Goal: Task Accomplishment & Management: Manage account settings

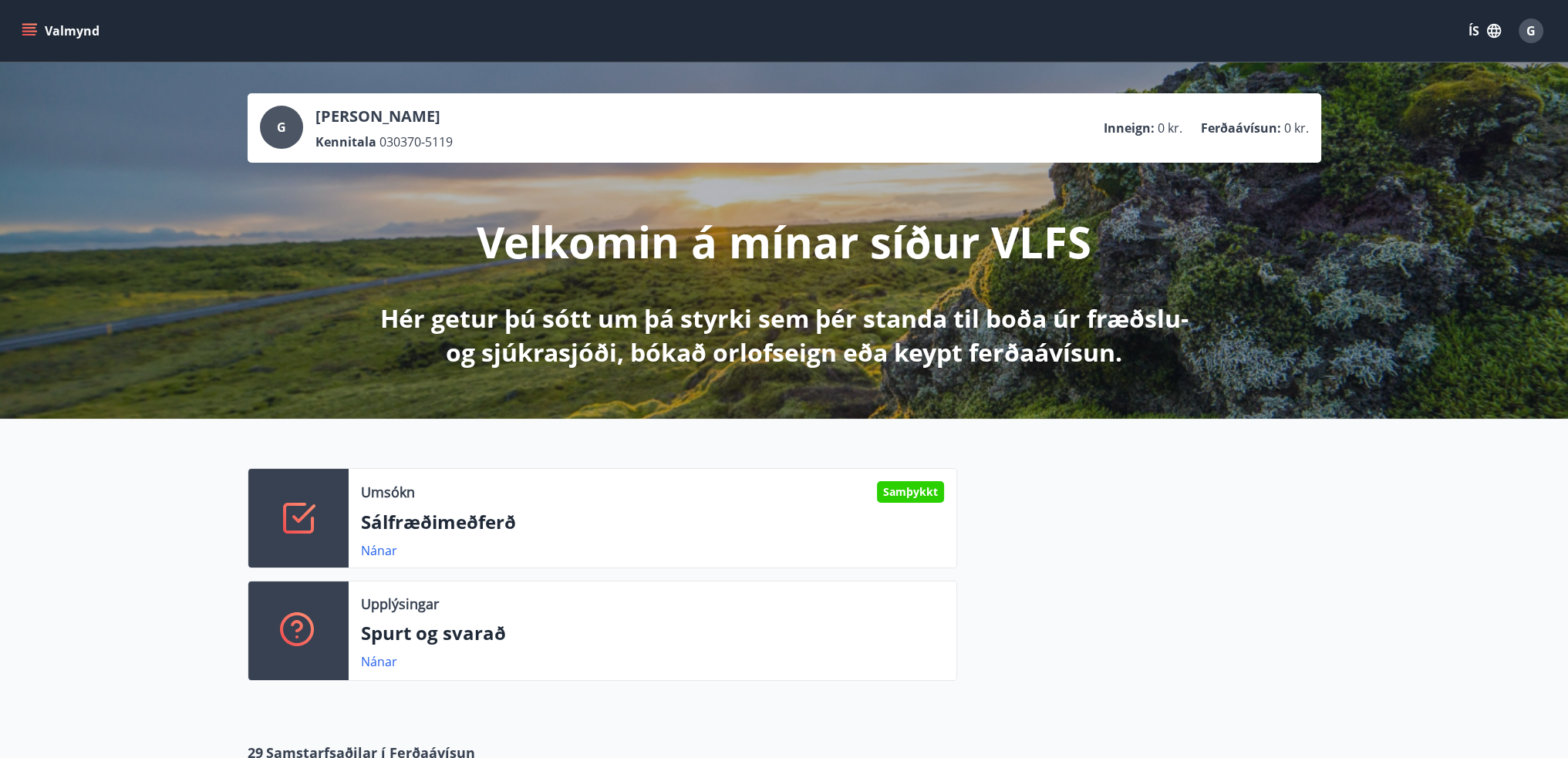
click at [136, 497] on div "Umsókn Samþykkt Sálfræðimeðferð Nánar Upplýsingar Spurt og svarað Nánar" at bounding box center [784, 568] width 1568 height 299
click at [1528, 25] on span "G" at bounding box center [1531, 30] width 9 height 17
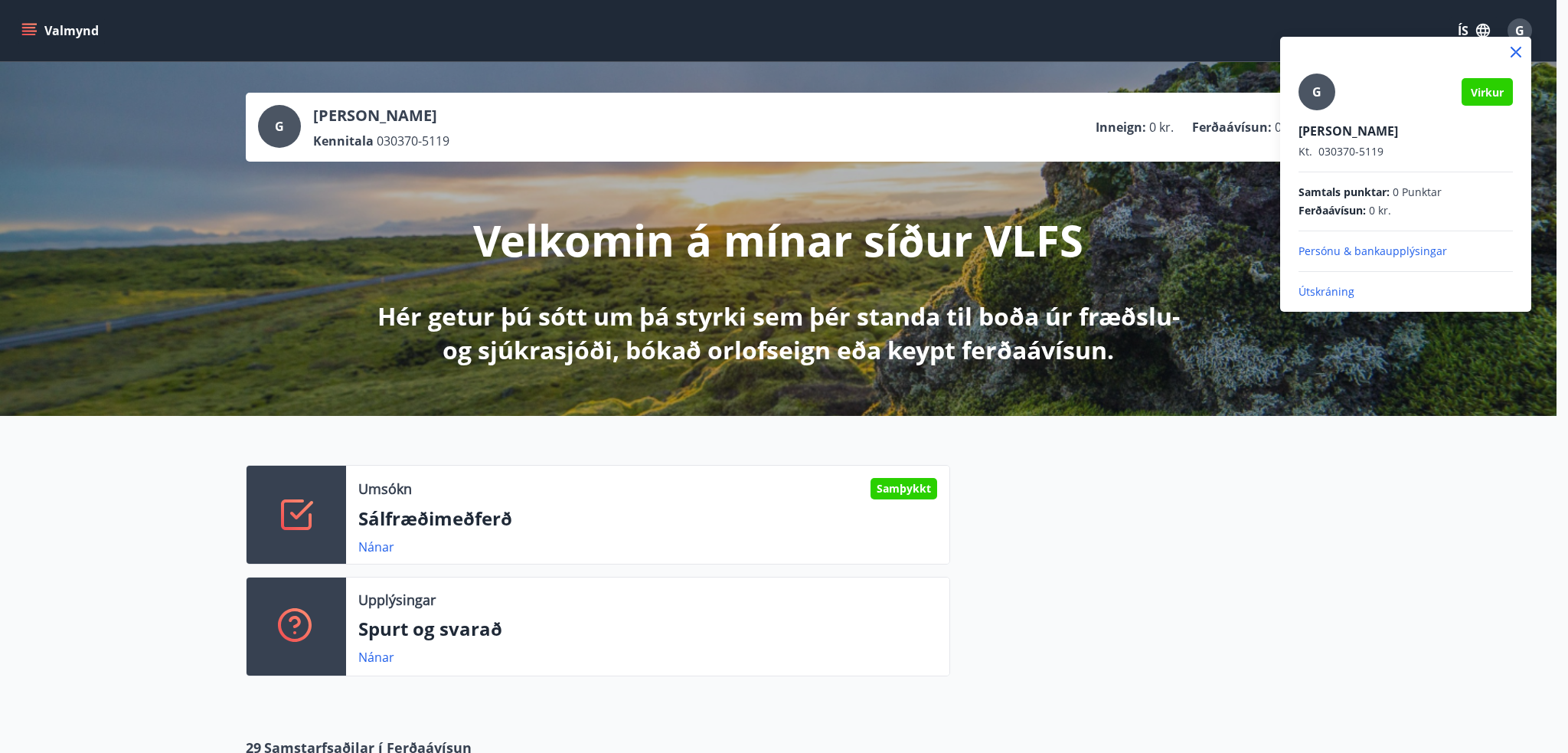
click at [1316, 291] on p "Útskráning" at bounding box center [1405, 292] width 214 height 16
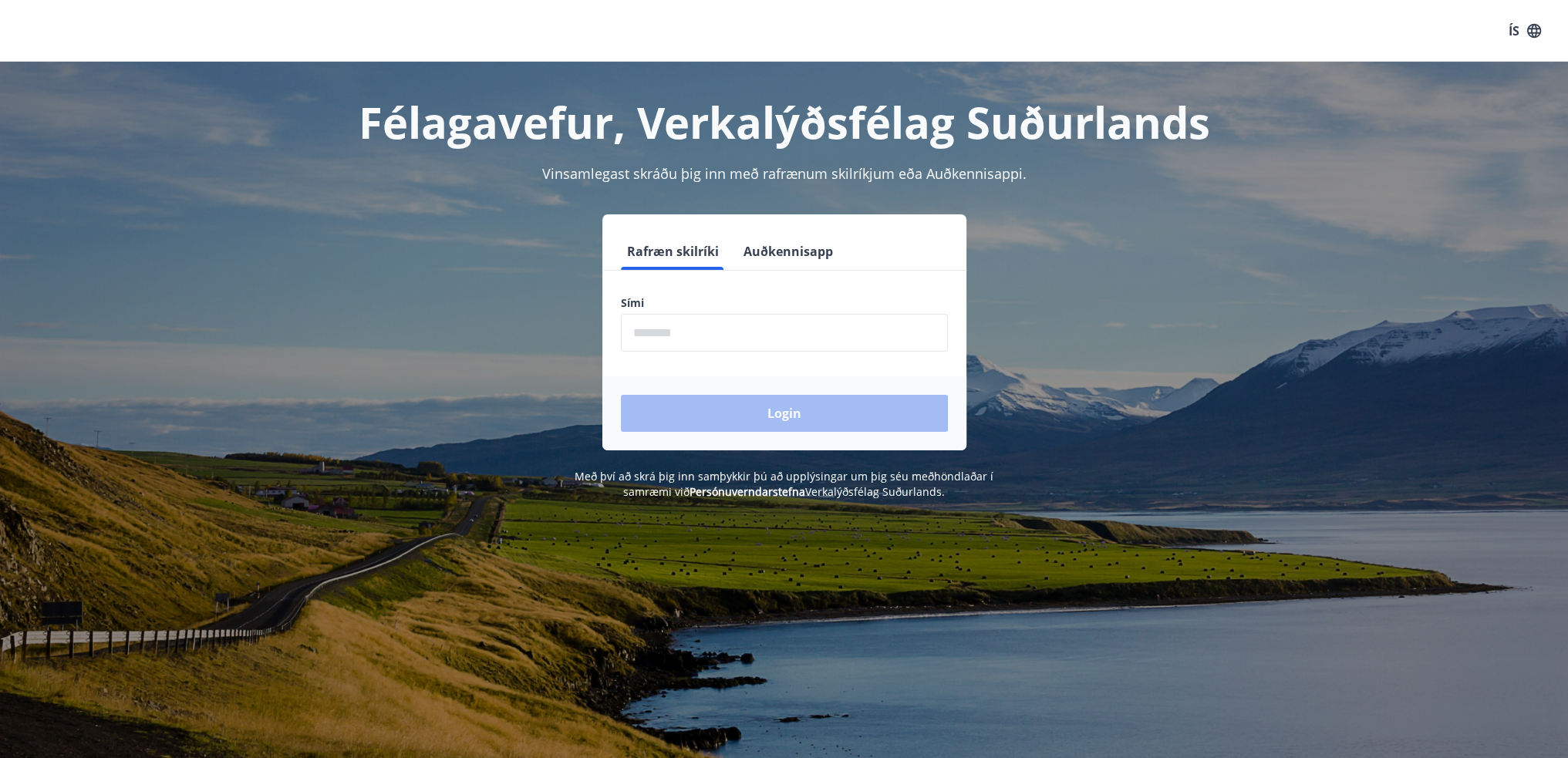
drag, startPoint x: 313, startPoint y: 125, endPoint x: 168, endPoint y: 311, distance: 235.8
click at [170, 326] on div "Félagavefur, Verkalýðsfélag Suðurlands Vinsamlegast skráðu þig inn með rafrænum…" at bounding box center [784, 281] width 1568 height 438
